Goal: Transaction & Acquisition: Purchase product/service

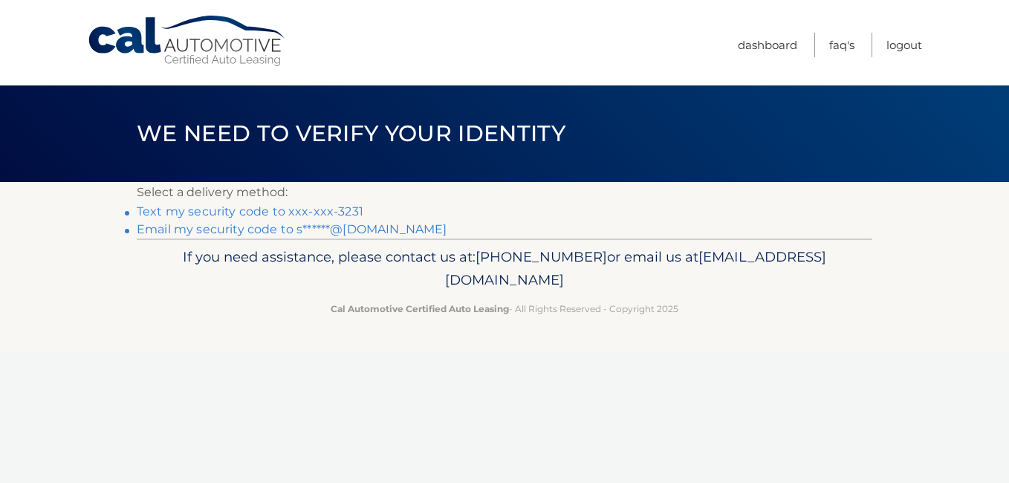
click at [265, 206] on link "Text my security code to xxx-xxx-3231" at bounding box center [250, 211] width 227 height 14
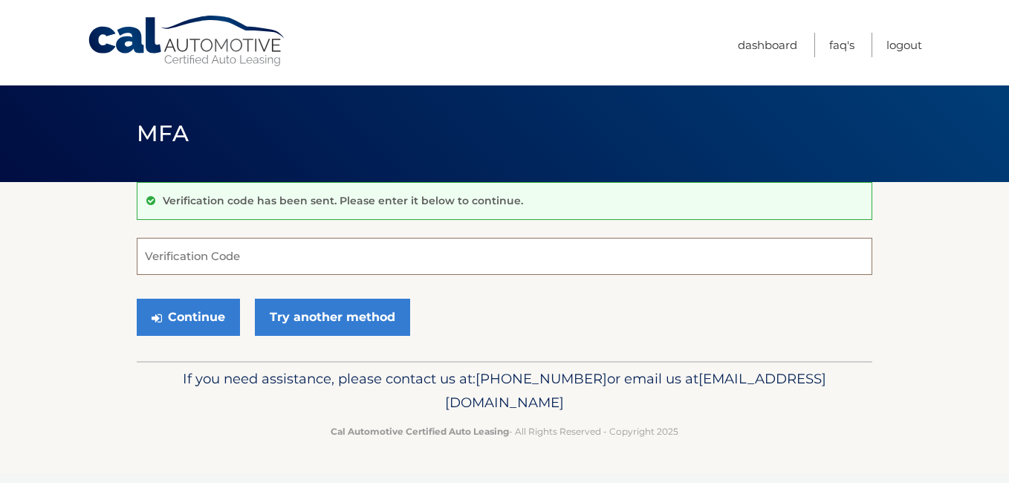
click at [244, 252] on input "Verification Code" at bounding box center [504, 256] width 735 height 37
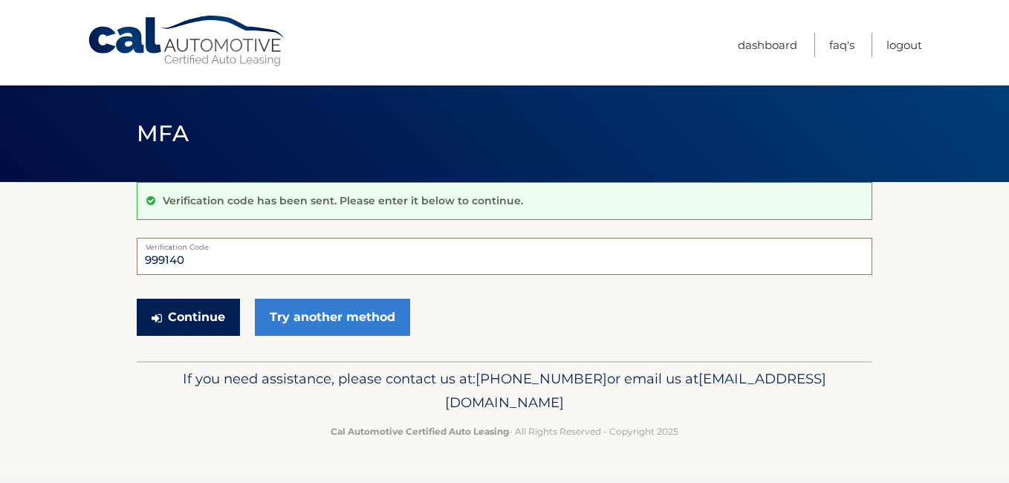
type input "999140"
click at [198, 316] on button "Continue" at bounding box center [188, 317] width 103 height 37
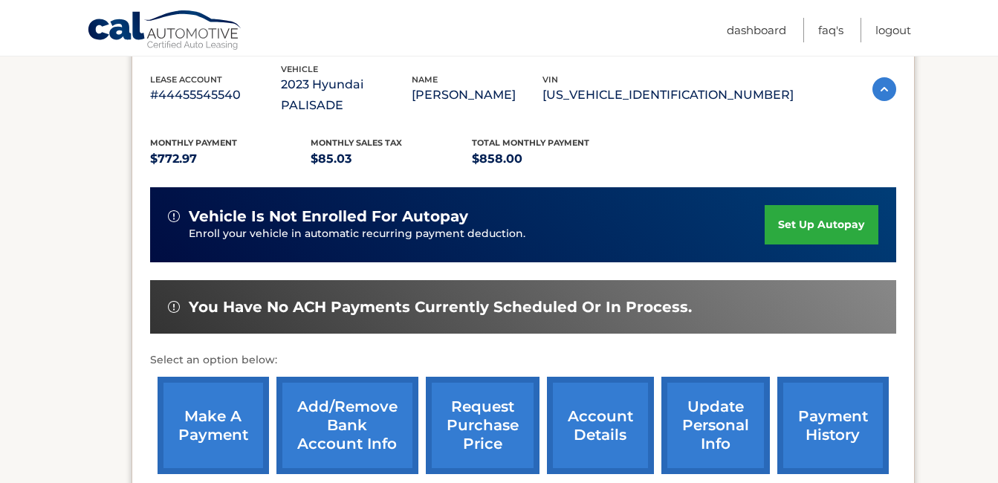
scroll to position [265, 0]
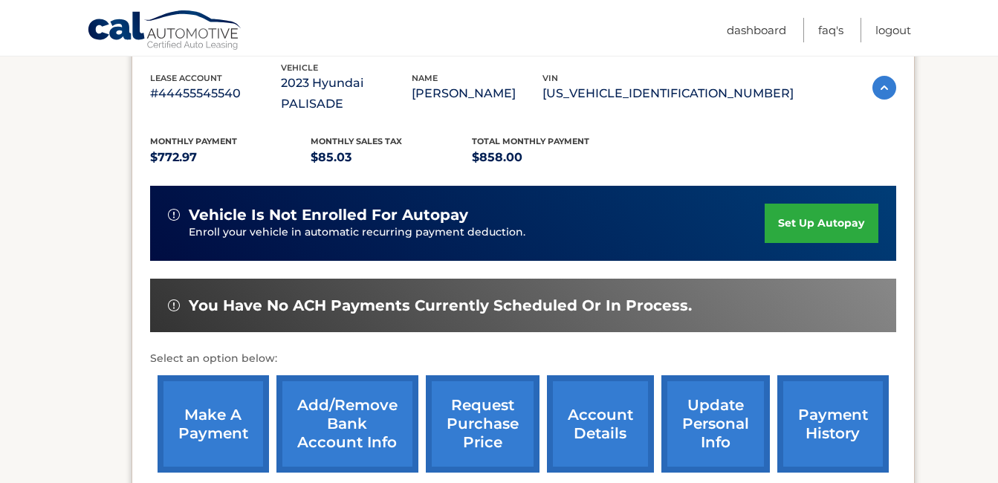
click at [198, 389] on link "make a payment" at bounding box center [212, 423] width 111 height 97
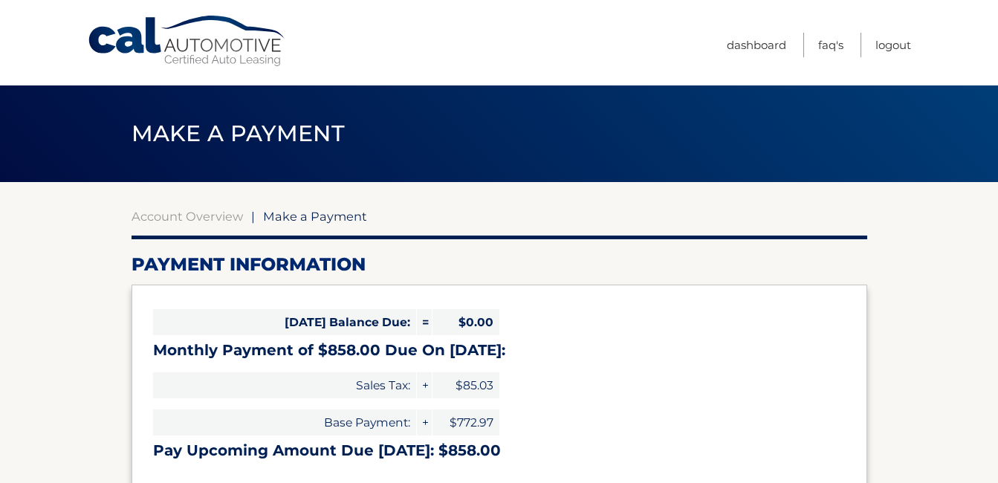
select select "NGRmNDFhZTMtZGZiNC00OWU3LTk3NGItZDg2MWE4OTQ4N2Qz"
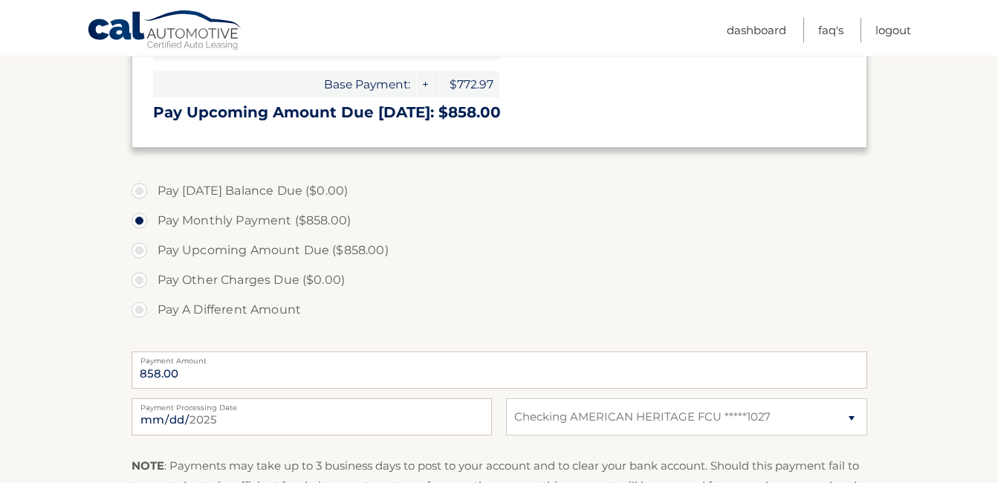
scroll to position [364, 0]
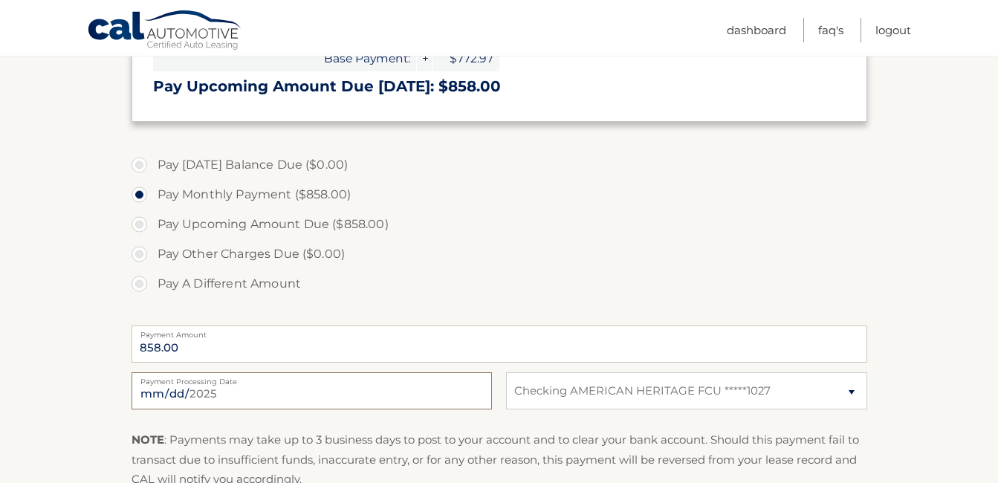
click at [223, 394] on input "2025-08-21" at bounding box center [311, 390] width 360 height 37
click at [196, 390] on input "2025-08-28" at bounding box center [311, 390] width 360 height 37
type input "2025-08-29"
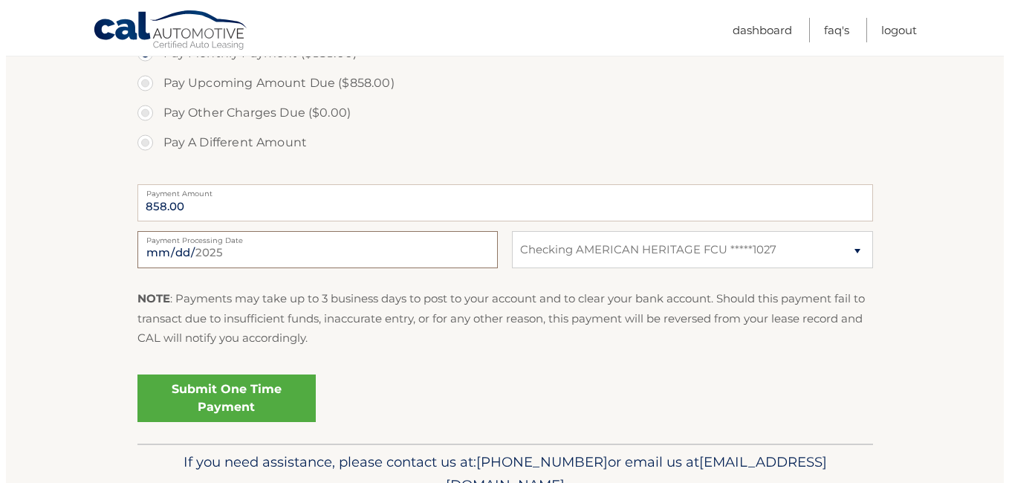
scroll to position [526, 0]
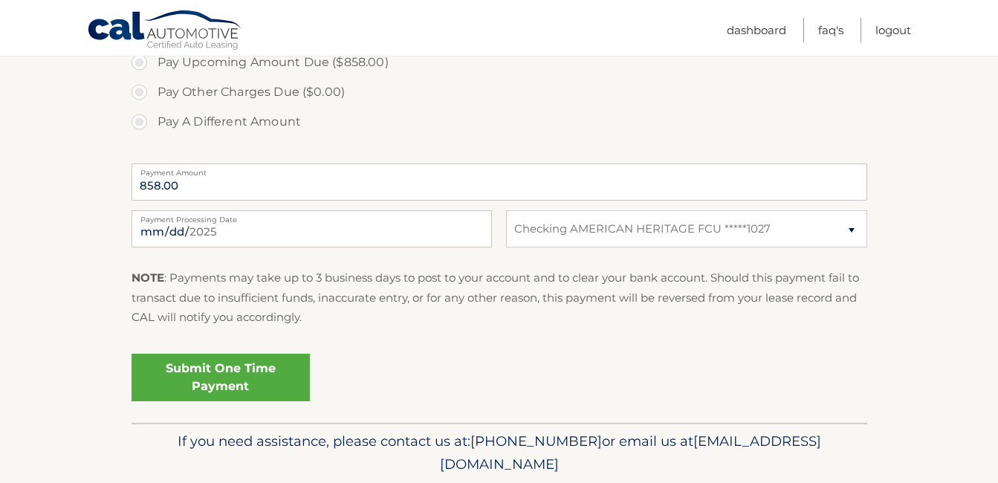
click at [198, 371] on link "Submit One Time Payment" at bounding box center [220, 378] width 178 height 48
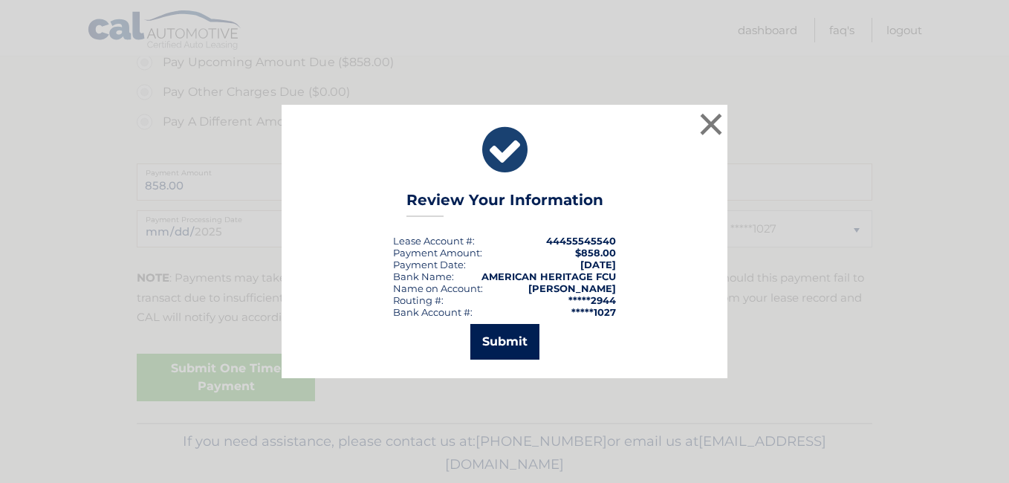
click at [514, 341] on button "Submit" at bounding box center [504, 342] width 69 height 36
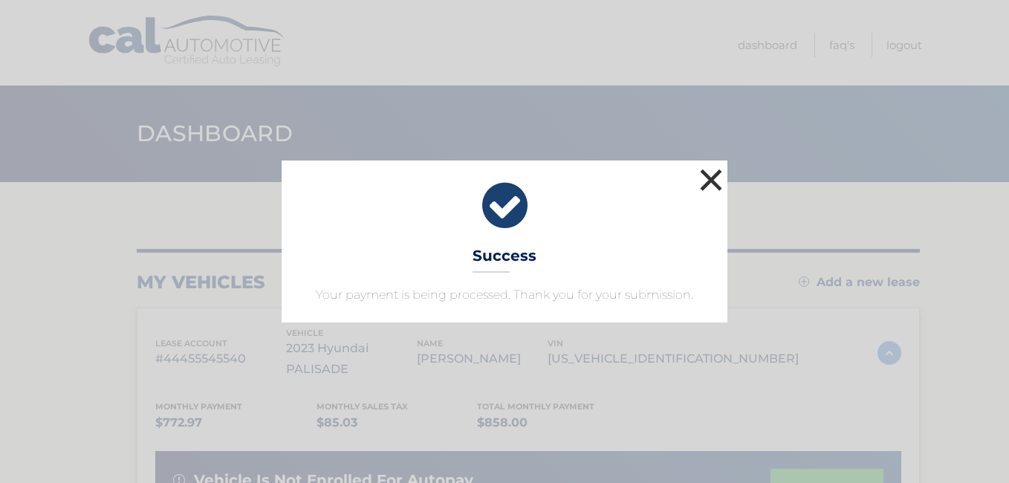
click at [718, 169] on button "×" at bounding box center [711, 180] width 30 height 30
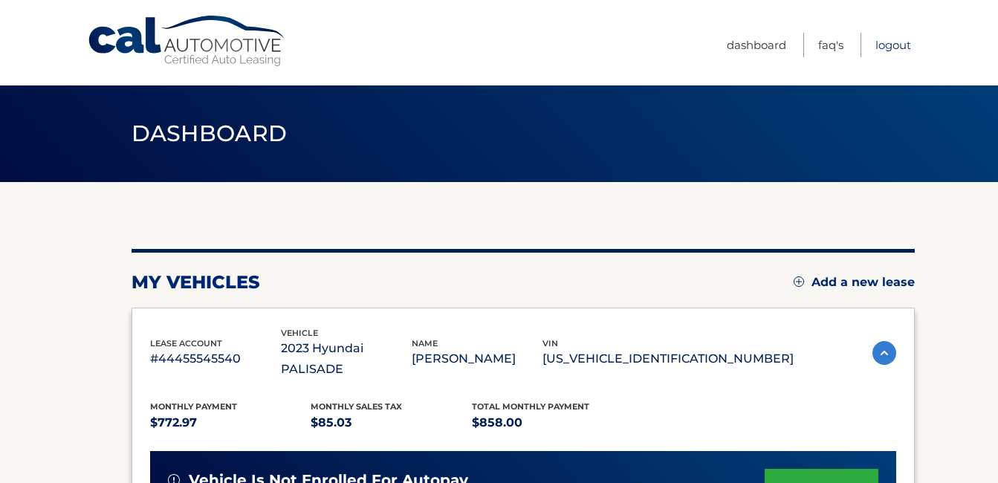
click at [884, 44] on link "Logout" at bounding box center [893, 45] width 36 height 25
